Goal: Complete application form

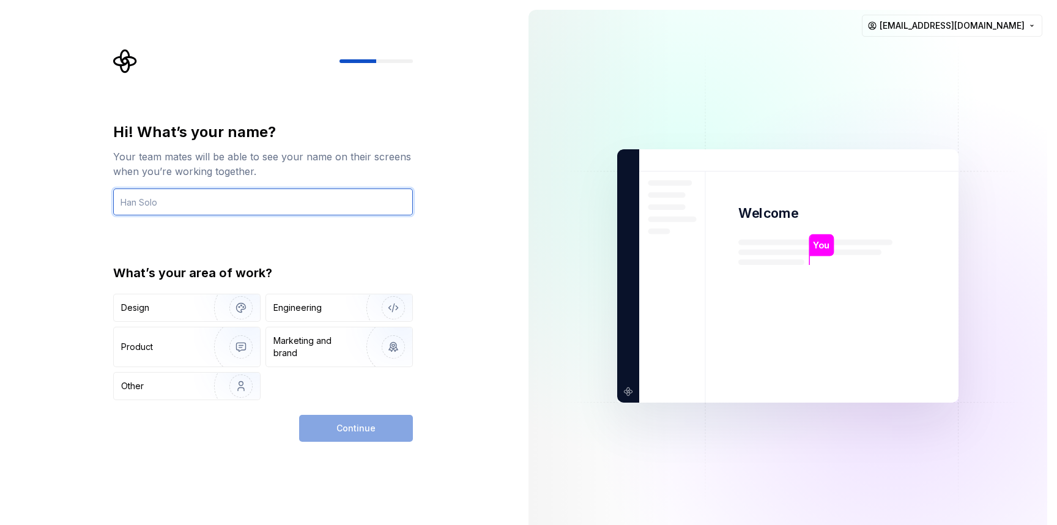
click at [178, 202] on input "text" at bounding box center [263, 201] width 300 height 27
type input "Birdy"
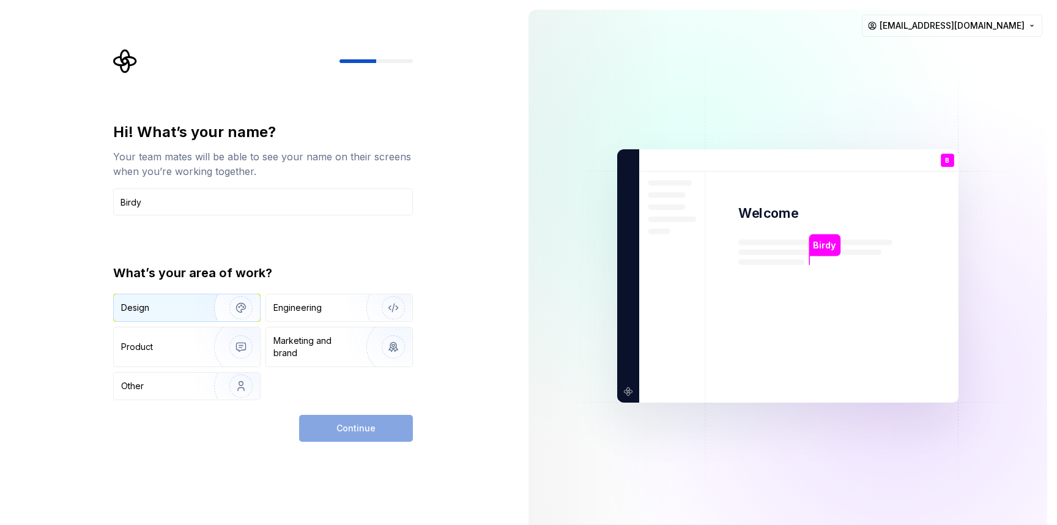
click at [205, 305] on img "button" at bounding box center [233, 308] width 78 height 82
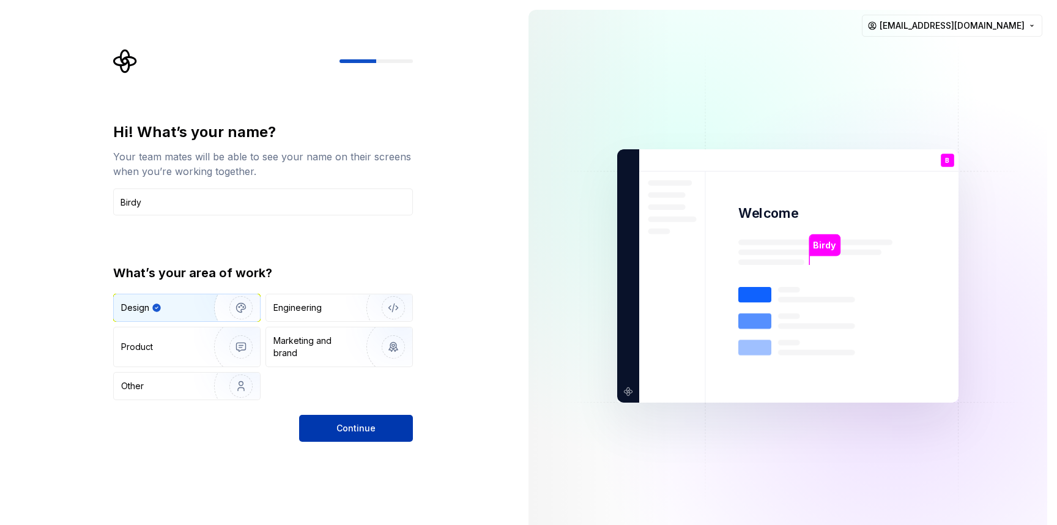
click at [365, 435] on button "Continue" at bounding box center [356, 428] width 114 height 27
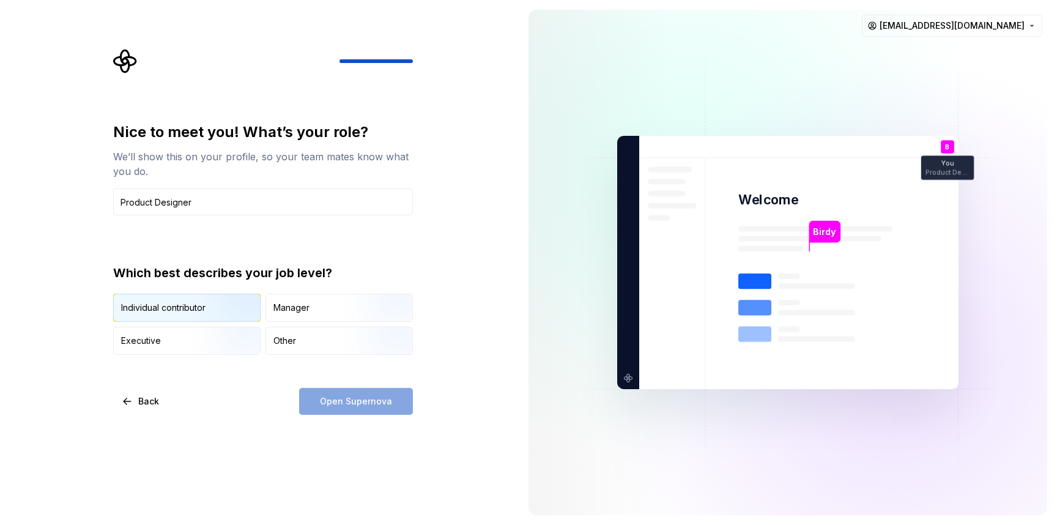
type input "Product Designer"
click at [199, 302] on img "button" at bounding box center [230, 323] width 78 height 82
click at [347, 412] on button "Open Supernova" at bounding box center [356, 401] width 114 height 27
